Goal: Obtain resource: Obtain resource

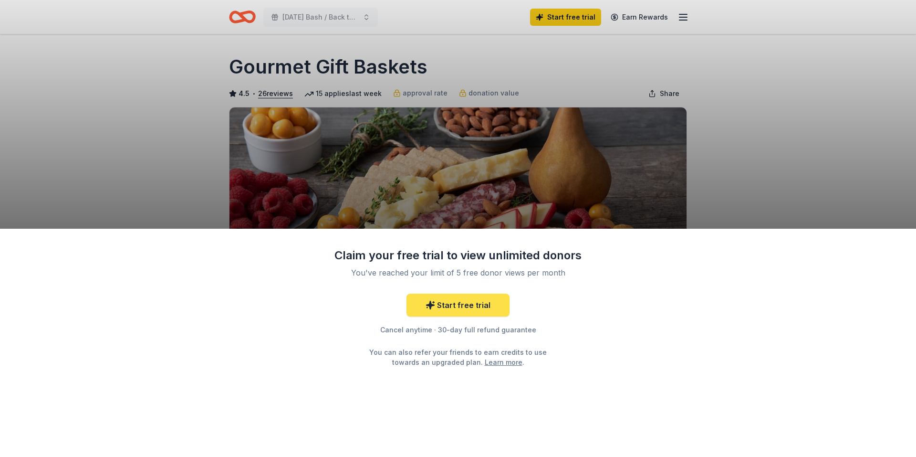
click at [461, 307] on link "Start free trial" at bounding box center [457, 304] width 103 height 23
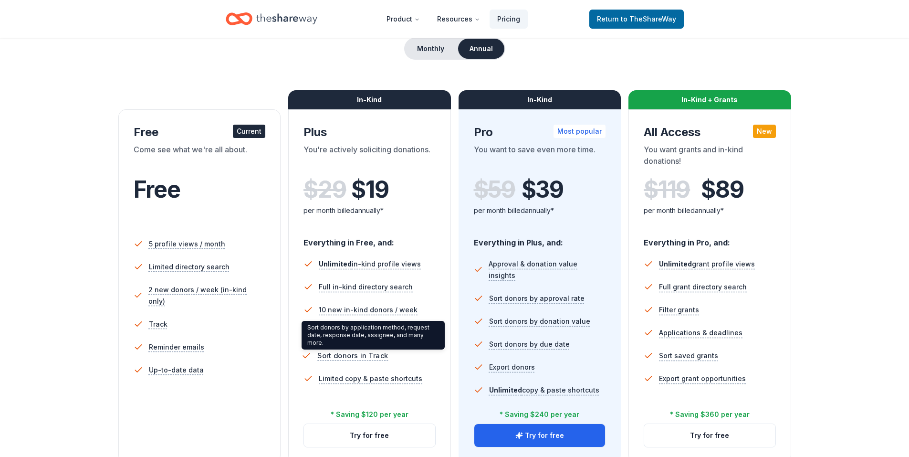
scroll to position [143, 0]
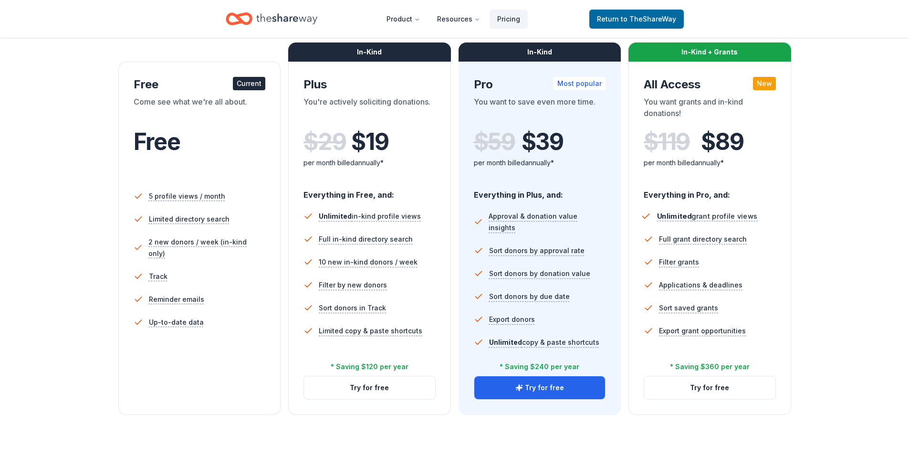
click at [679, 213] on span "Unlimited" at bounding box center [674, 216] width 34 height 9
click at [678, 215] on span "Unlimited" at bounding box center [674, 216] width 34 height 9
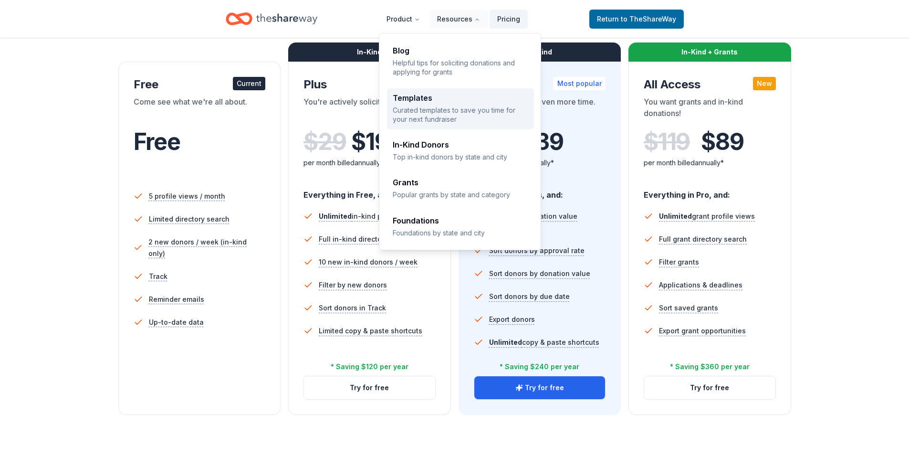
click at [423, 104] on div "Templates Curated templates to save you time for your next fundraiser" at bounding box center [460, 109] width 135 height 30
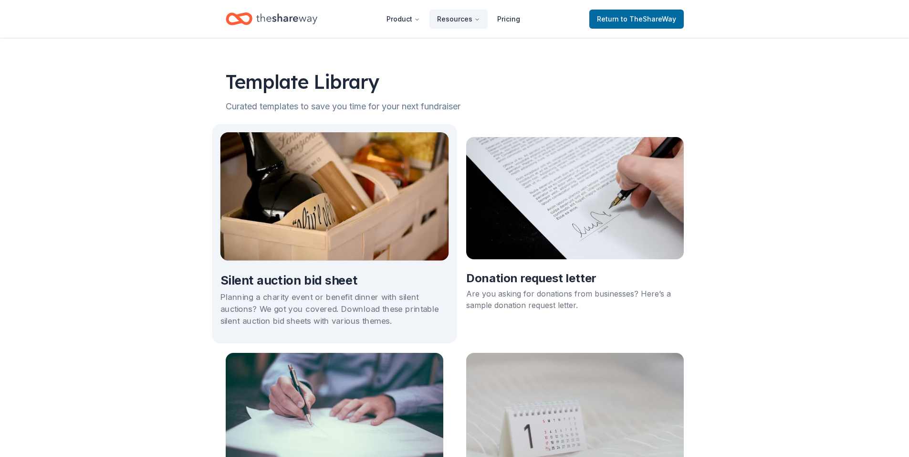
scroll to position [48, 0]
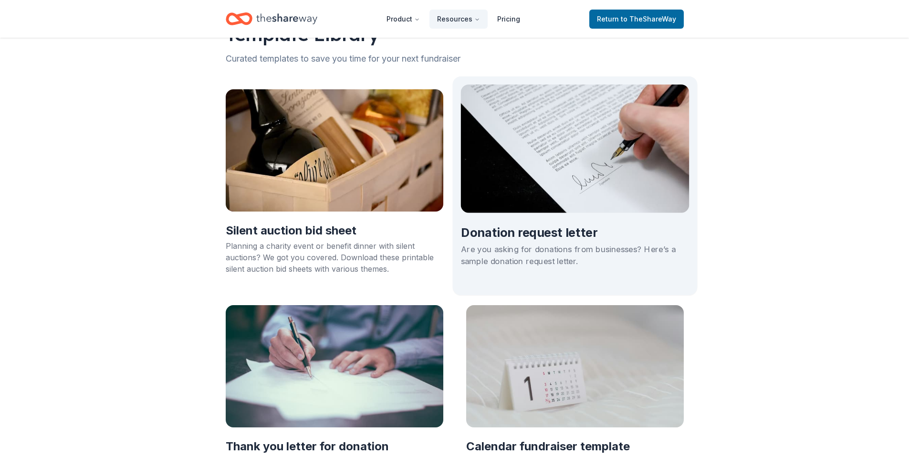
click at [520, 172] on img at bounding box center [574, 148] width 229 height 128
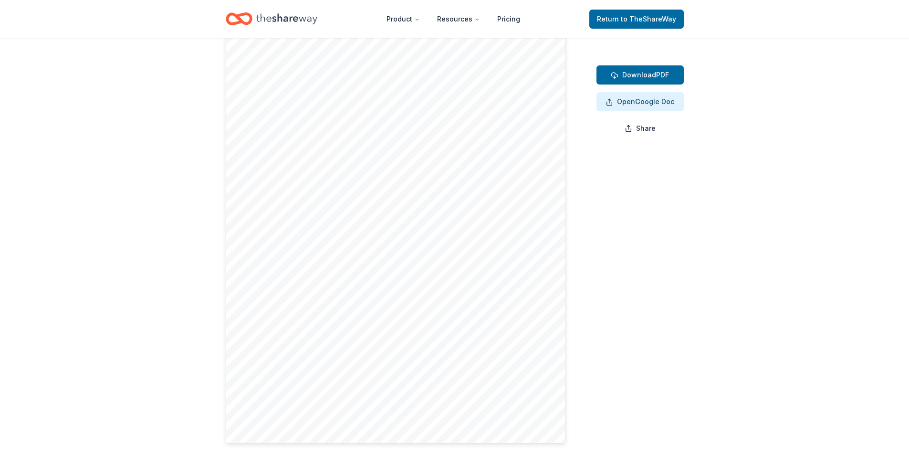
scroll to position [143, 0]
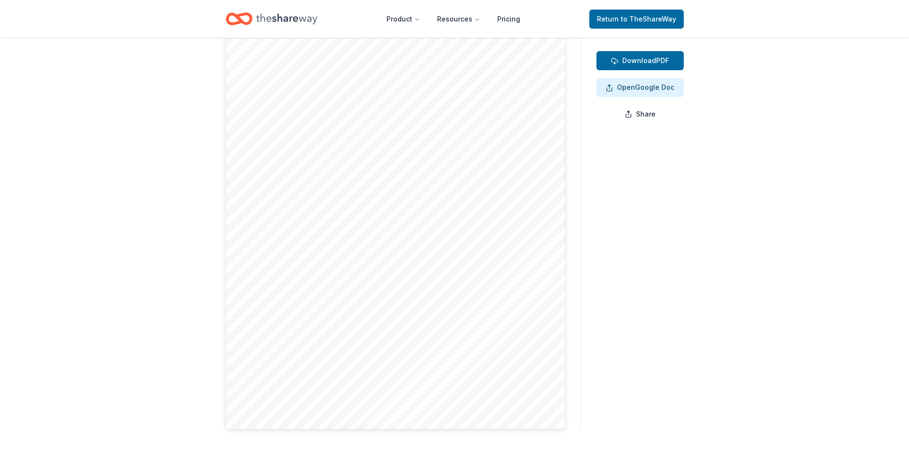
drag, startPoint x: 485, startPoint y: 289, endPoint x: 434, endPoint y: 281, distance: 52.2
click at [436, 281] on div at bounding box center [396, 209] width 340 height 439
drag, startPoint x: 432, startPoint y: 281, endPoint x: 426, endPoint y: 280, distance: 5.8
click at [429, 281] on div at bounding box center [396, 209] width 340 height 439
drag, startPoint x: 412, startPoint y: 261, endPoint x: 384, endPoint y: 169, distance: 96.7
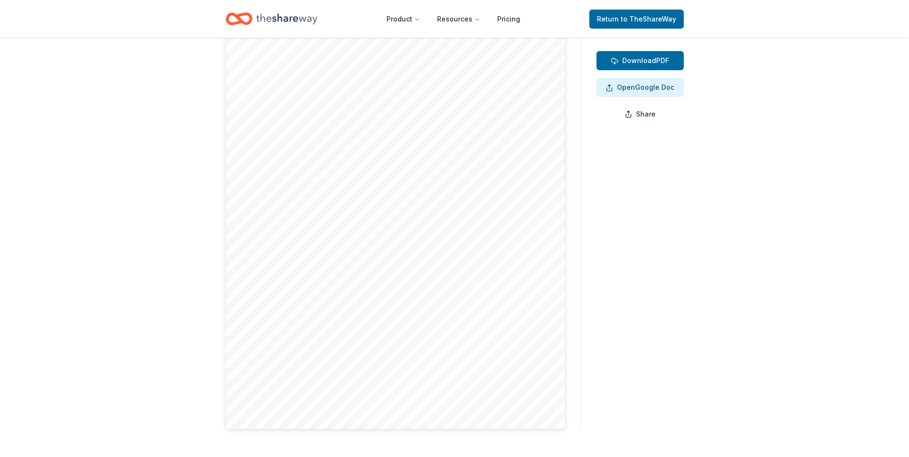
click at [384, 169] on div at bounding box center [396, 209] width 340 height 439
drag, startPoint x: 382, startPoint y: 170, endPoint x: 376, endPoint y: 176, distance: 8.8
click at [376, 176] on div at bounding box center [396, 209] width 340 height 439
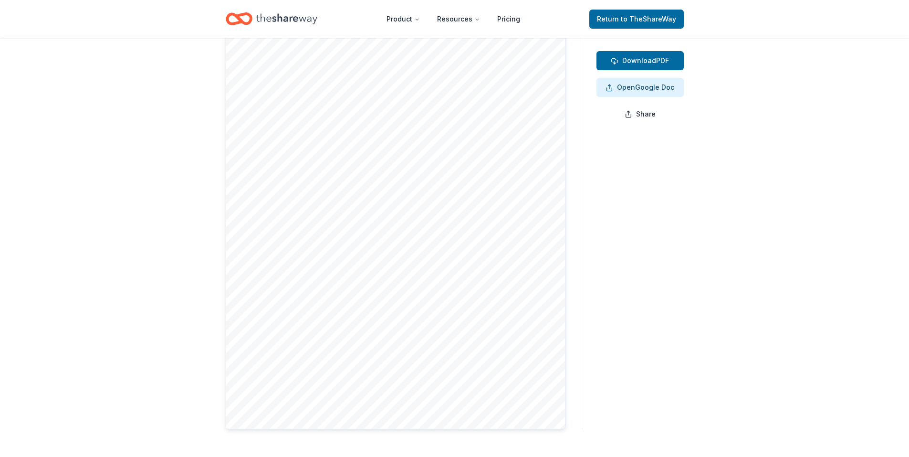
click at [375, 176] on div at bounding box center [396, 209] width 340 height 439
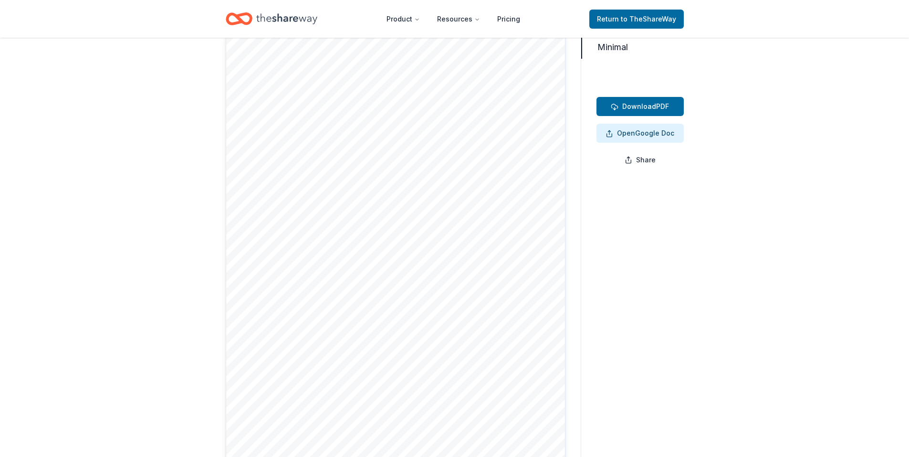
scroll to position [72, 0]
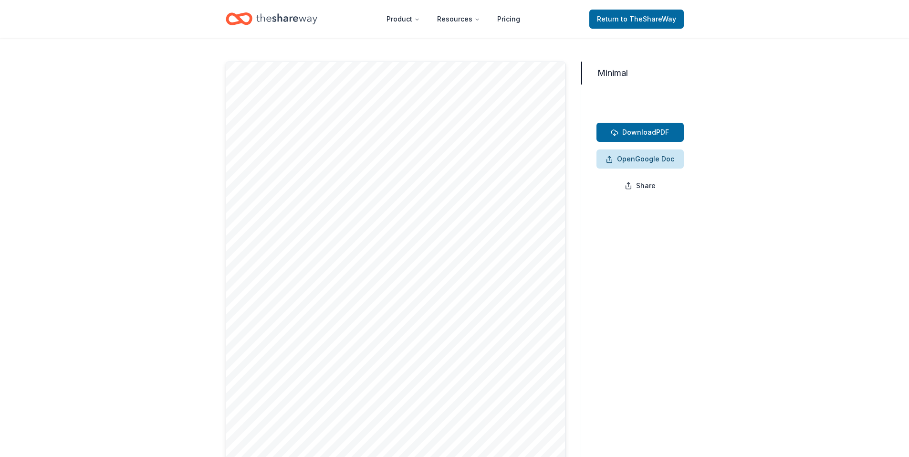
click at [641, 160] on span "Open Google Doc" at bounding box center [639, 158] width 69 height 11
